Goal: Task Accomplishment & Management: Use online tool/utility

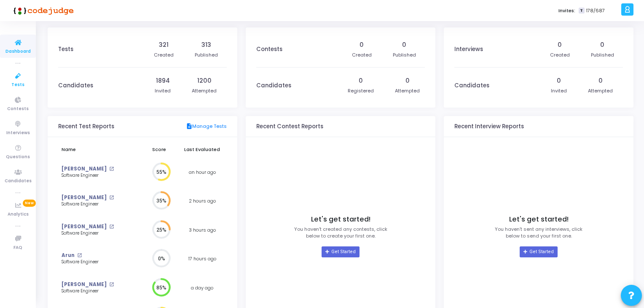
click at [20, 76] on icon at bounding box center [18, 76] width 18 height 11
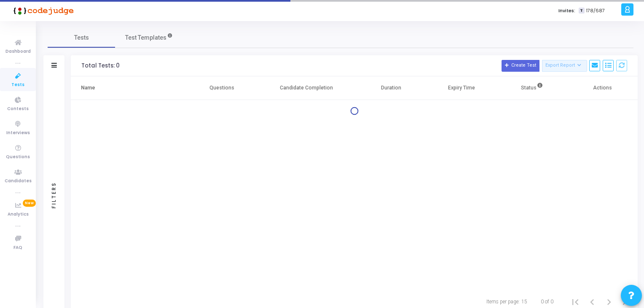
click at [20, 76] on icon at bounding box center [18, 76] width 18 height 11
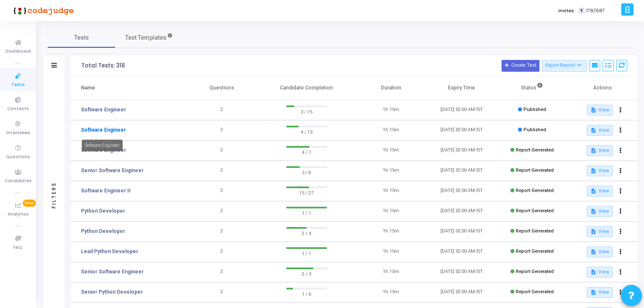
click at [106, 129] on link "Software Engineer" at bounding box center [103, 130] width 45 height 8
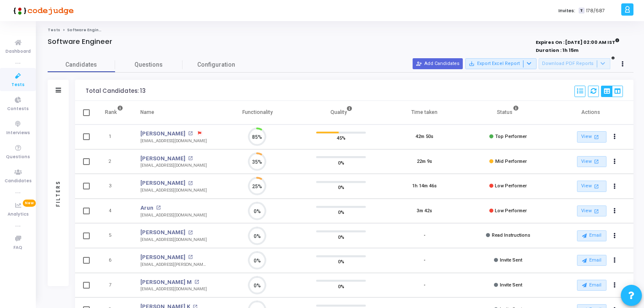
scroll to position [17, 21]
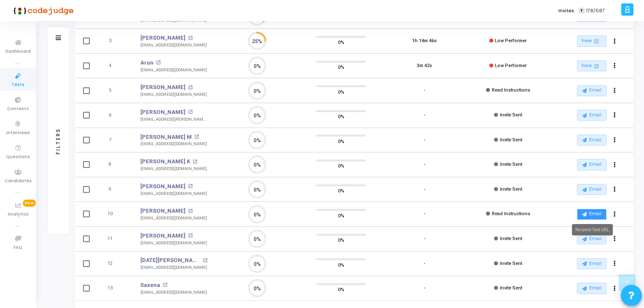
click at [597, 212] on button "Email" at bounding box center [591, 214] width 29 height 11
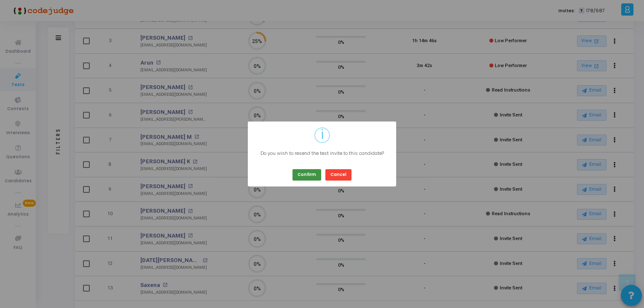
click at [302, 172] on button "Confirm" at bounding box center [306, 174] width 29 height 11
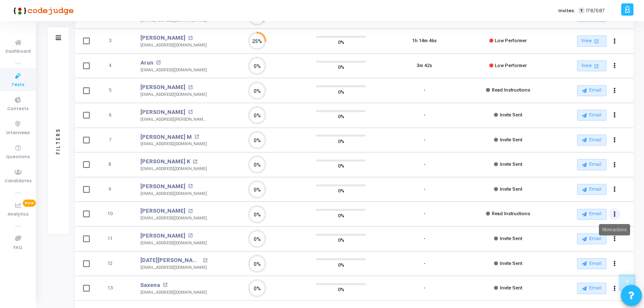
click at [611, 211] on button "Actions" at bounding box center [614, 214] width 12 height 12
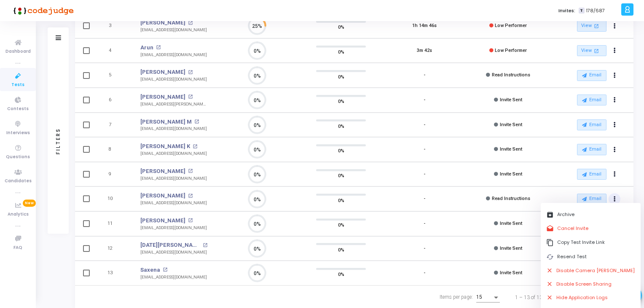
scroll to position [156, 0]
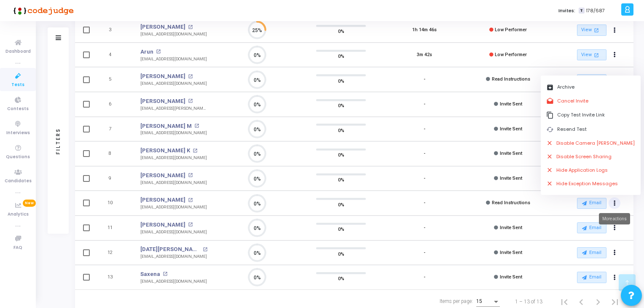
click at [610, 204] on button "Actions" at bounding box center [614, 203] width 12 height 12
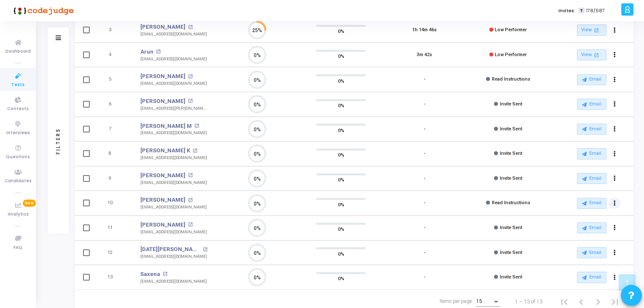
click at [611, 204] on button "Actions" at bounding box center [614, 203] width 12 height 12
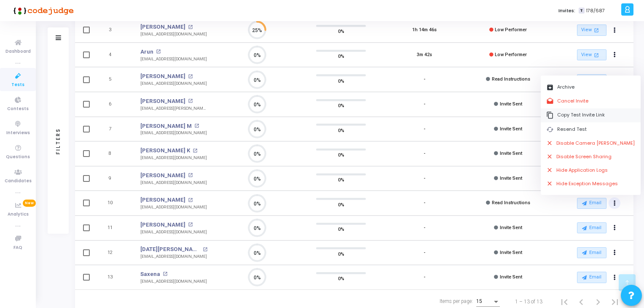
click at [570, 115] on button "content_copy Copy Test Invite Link" at bounding box center [591, 115] width 100 height 14
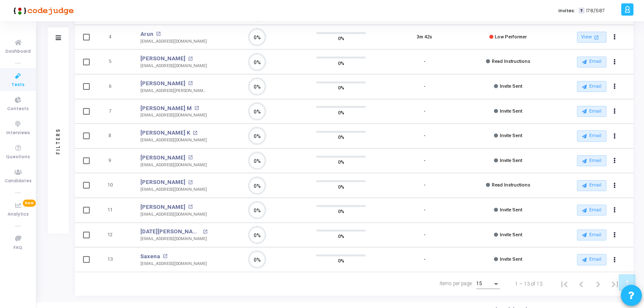
scroll to position [175, 0]
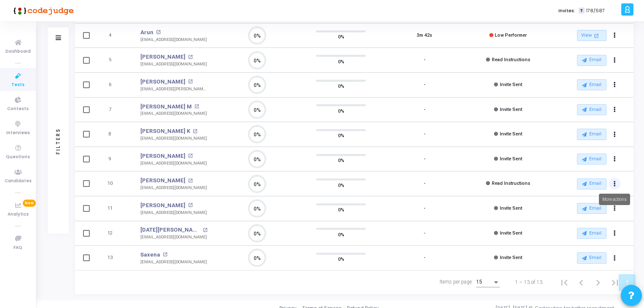
click at [616, 184] on button "Actions" at bounding box center [614, 184] width 12 height 12
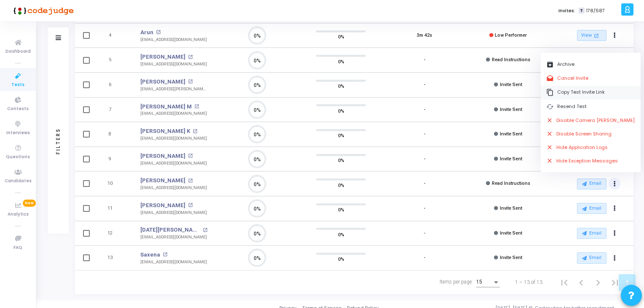
click at [571, 92] on button "content_copy Copy Test Invite Link" at bounding box center [591, 93] width 100 height 14
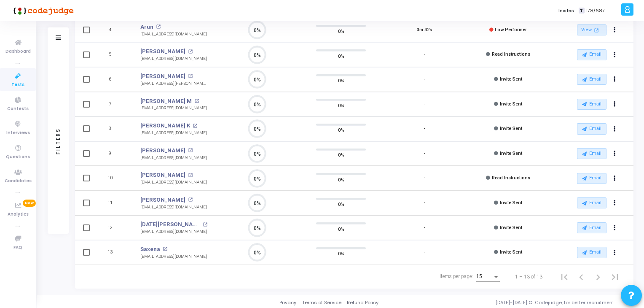
scroll to position [0, 0]
